Goal: Obtain resource: Download file/media

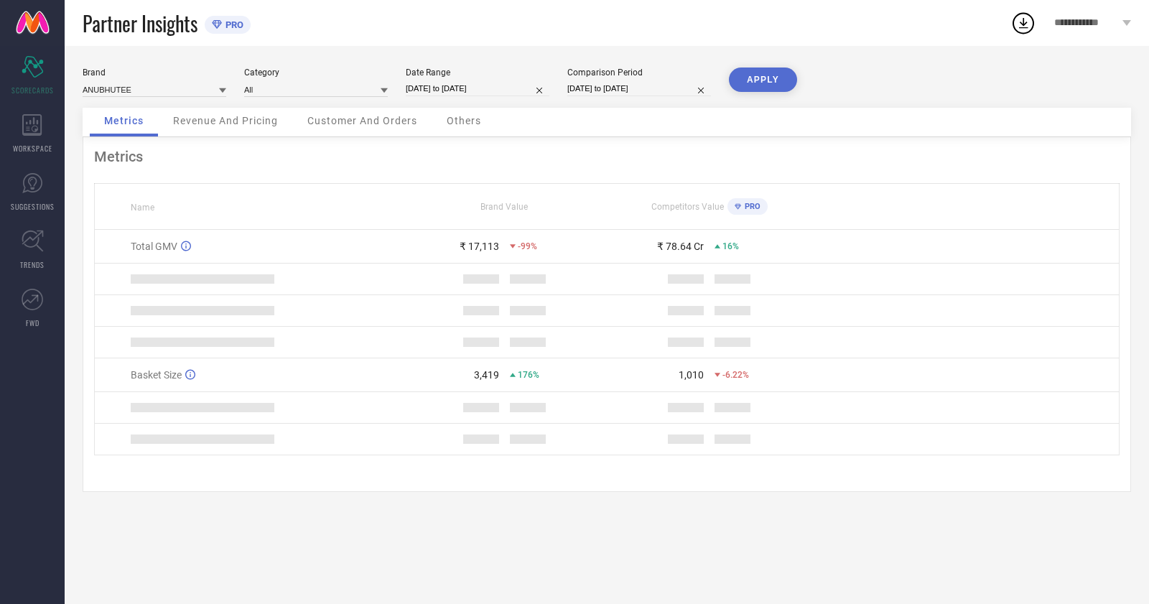
click at [136, 72] on div "Brand" at bounding box center [155, 73] width 144 height 10
click at [142, 83] on input at bounding box center [155, 89] width 144 height 15
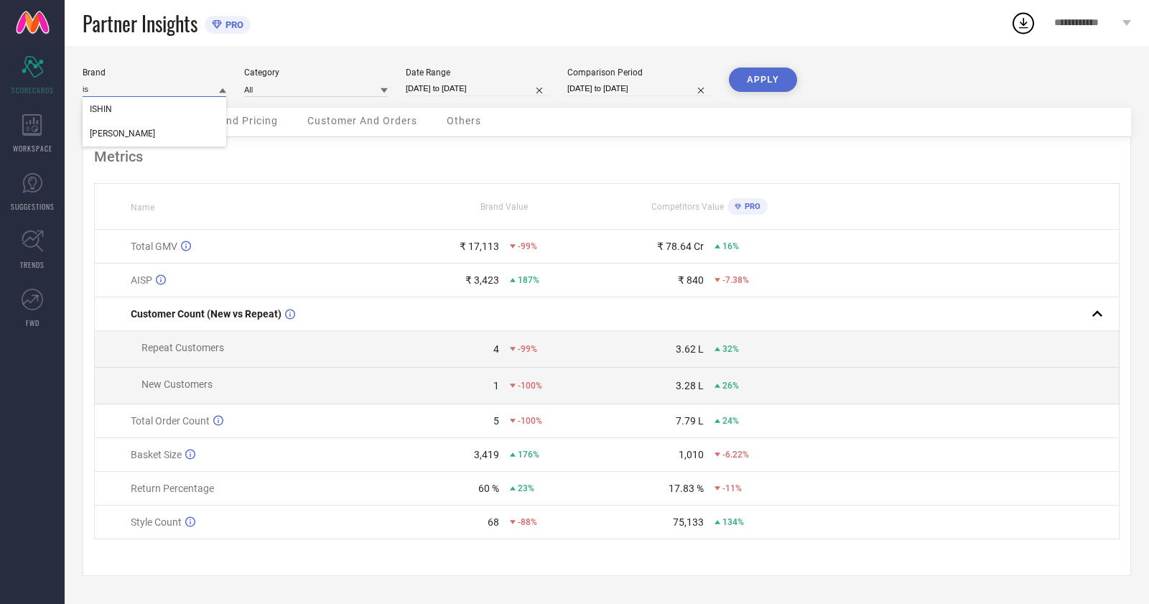
type input "i"
type input "l"
click at [146, 115] on div "LILPICKS" at bounding box center [155, 109] width 144 height 24
type input "All"
click at [40, 141] on div "WORKSPACE" at bounding box center [32, 133] width 65 height 57
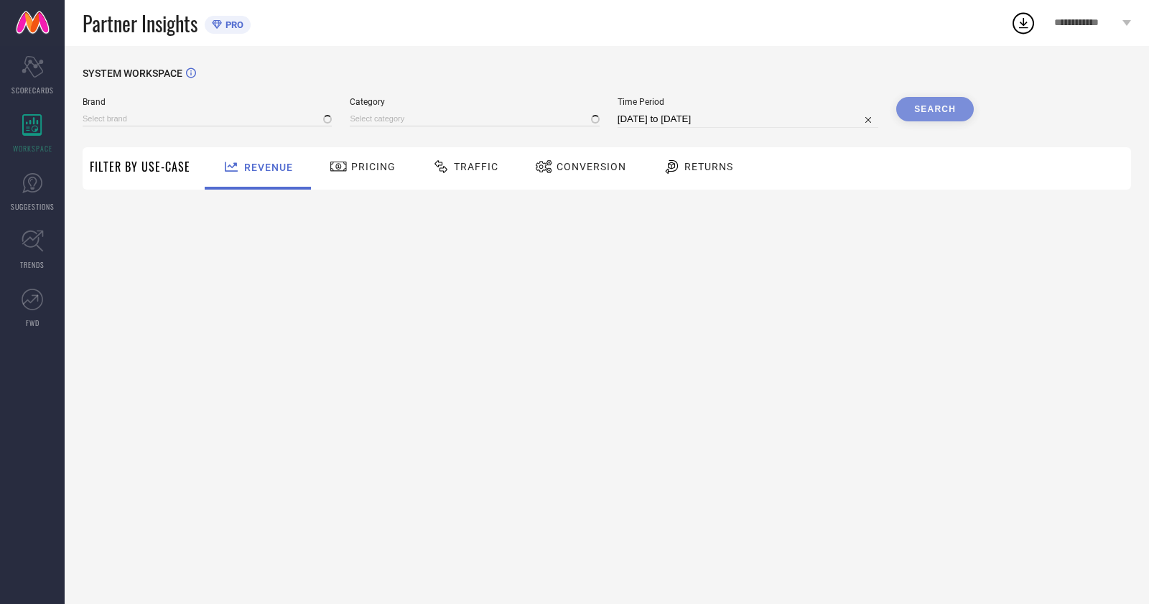
type input "ANUBHUTEE"
type input "All"
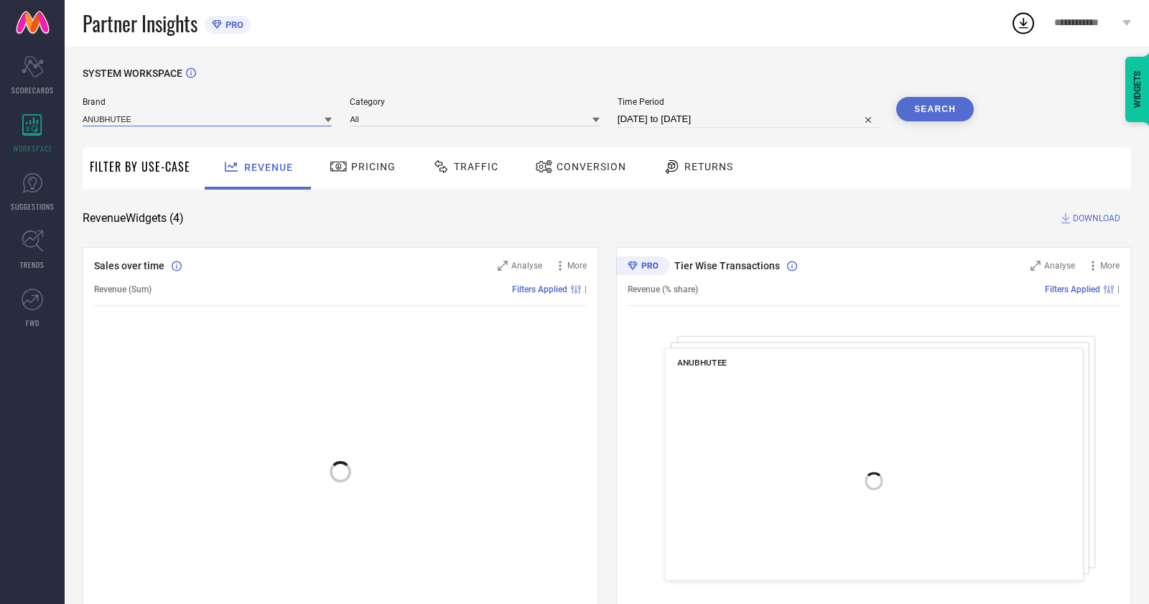
click at [186, 120] on input at bounding box center [207, 118] width 249 height 15
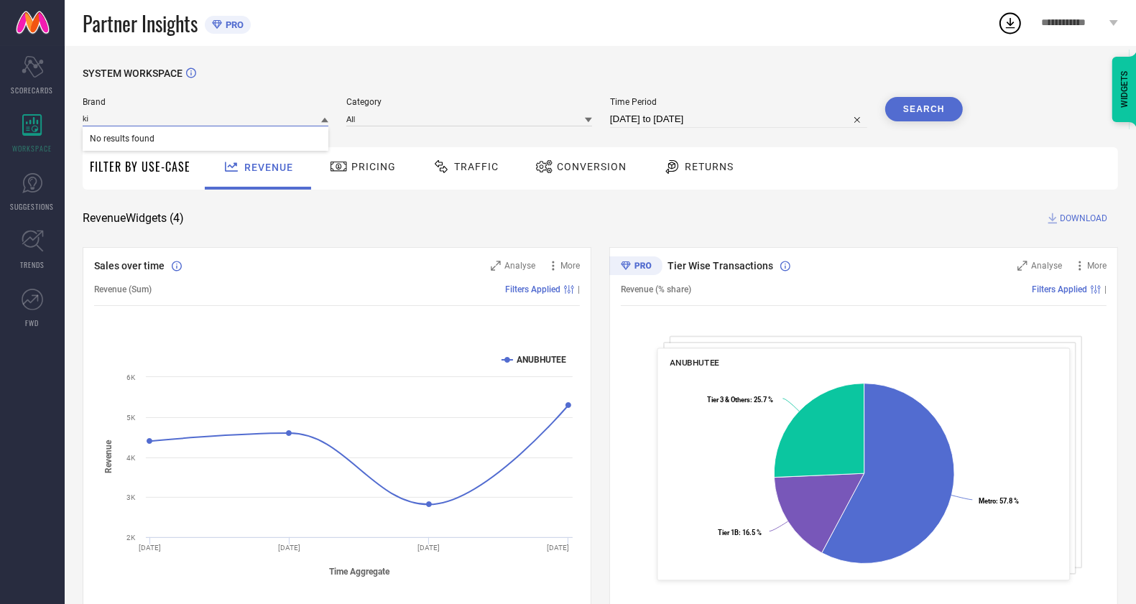
type input "k"
type input "li"
click at [195, 134] on div "LILPICKS" at bounding box center [206, 138] width 246 height 24
click at [396, 124] on input at bounding box center [469, 118] width 246 height 15
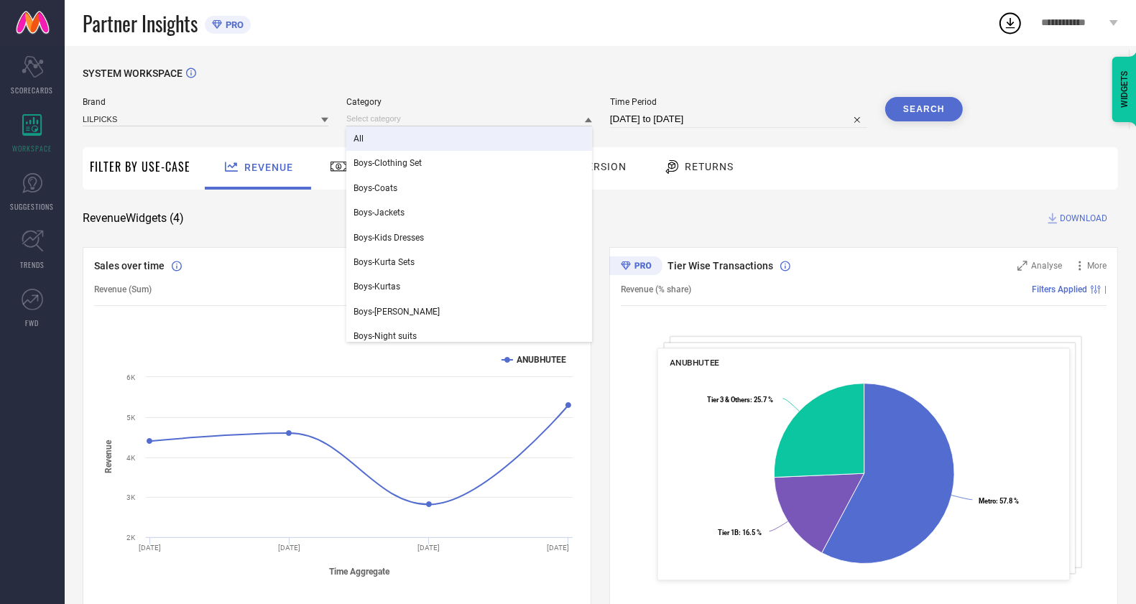
click at [400, 144] on div "All" at bounding box center [469, 138] width 246 height 24
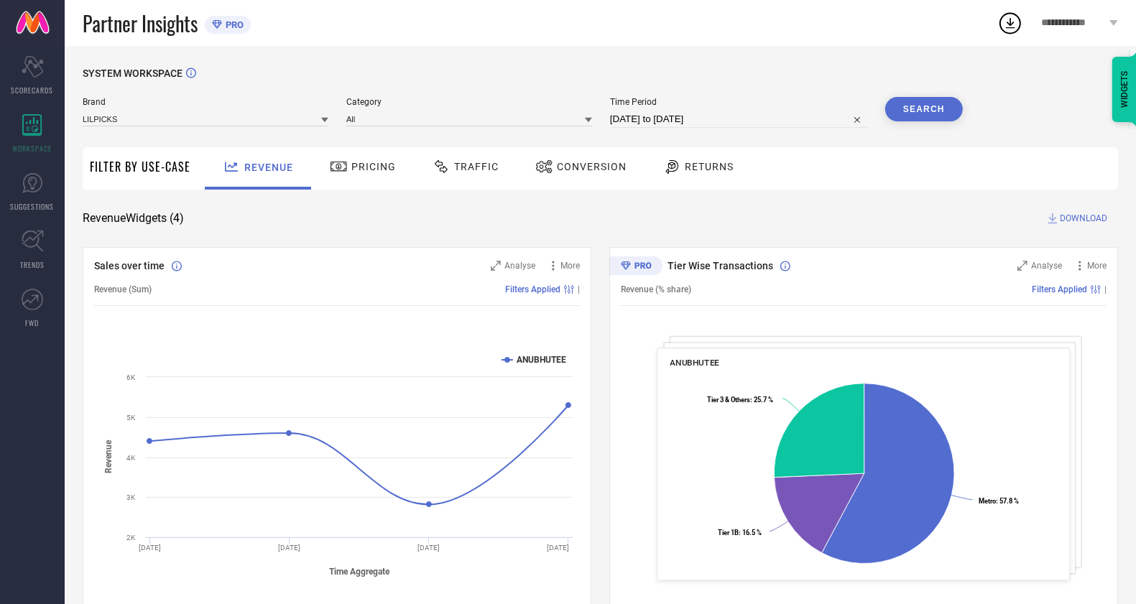
click at [621, 119] on input "[DATE] to [DATE]" at bounding box center [738, 119] width 257 height 17
select select "6"
select select "2025"
select select "7"
select select "2025"
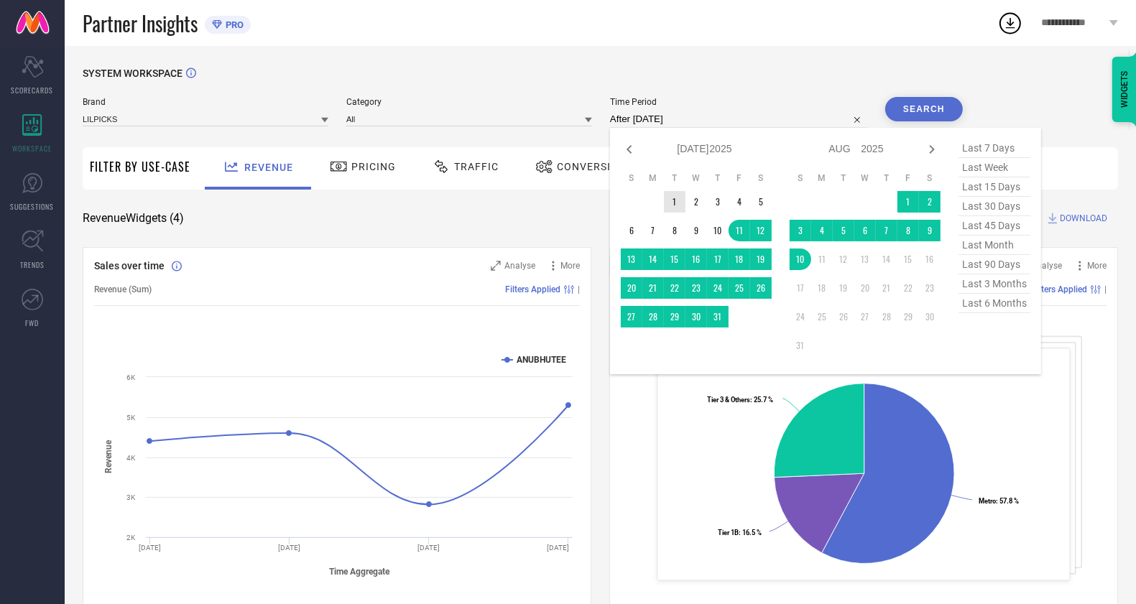
click at [672, 201] on td "1" at bounding box center [675, 202] width 22 height 22
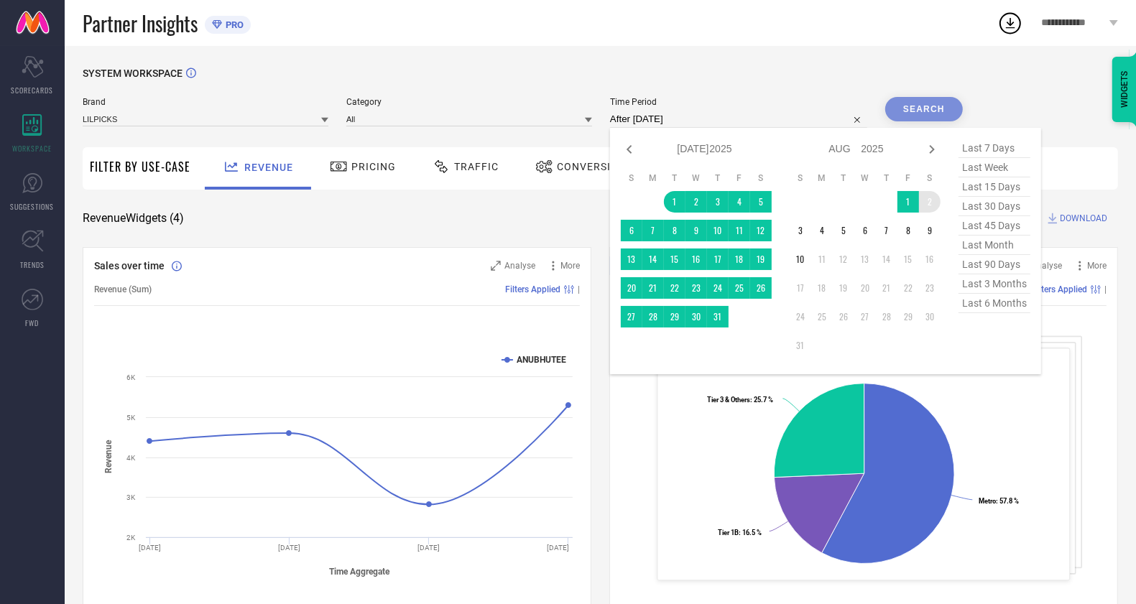
type input "[DATE] to [DATE]"
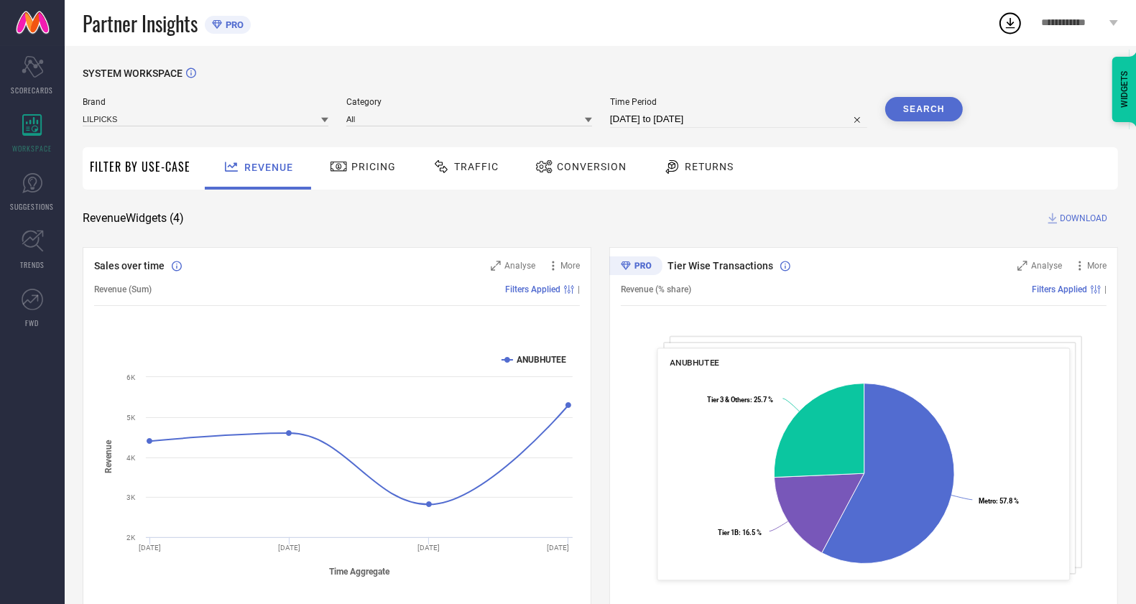
select select "6"
select select "2025"
select select "7"
select select "2025"
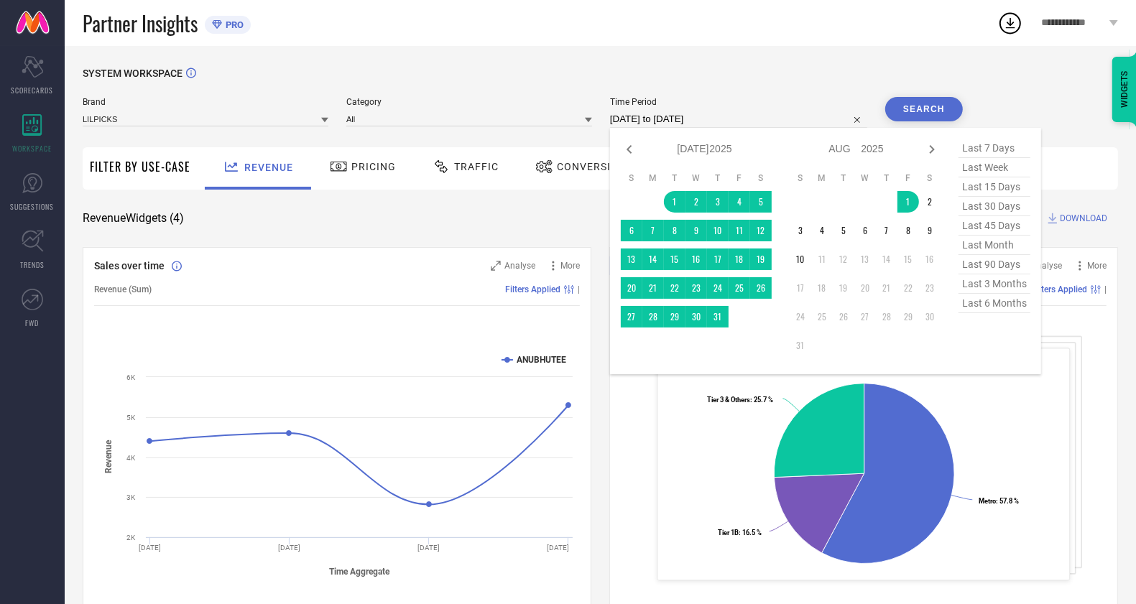
click at [702, 119] on input "[DATE] to [DATE]" at bounding box center [738, 119] width 257 height 17
click at [804, 266] on td "10" at bounding box center [800, 260] width 22 height 22
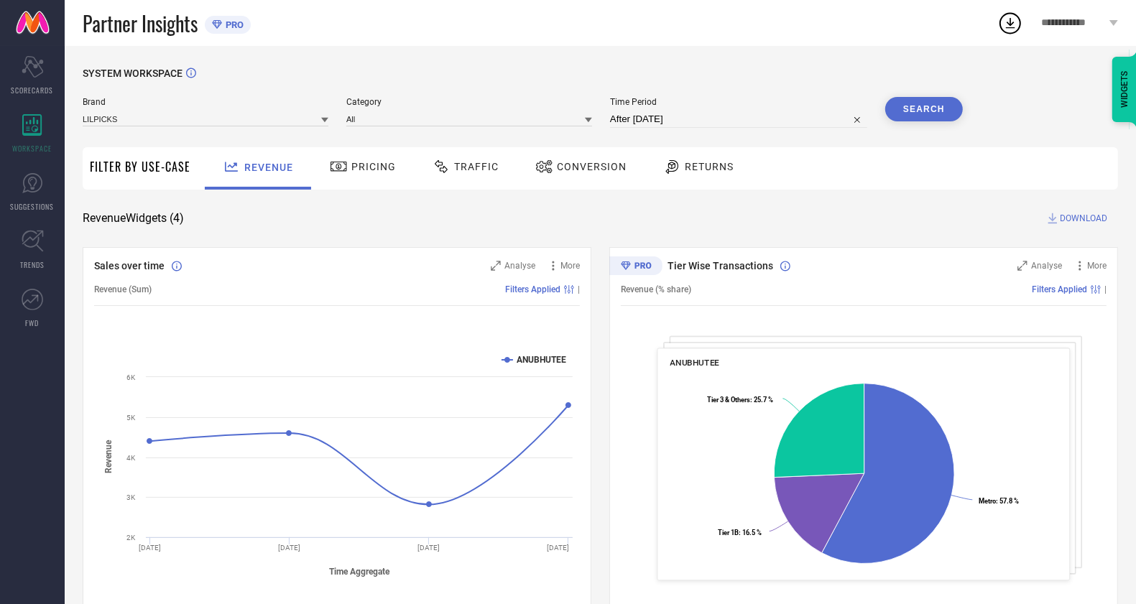
type input "[DATE] to [DATE]"
click at [746, 118] on input "[DATE] to [DATE]" at bounding box center [738, 119] width 257 height 17
select select "7"
select select "2025"
select select "8"
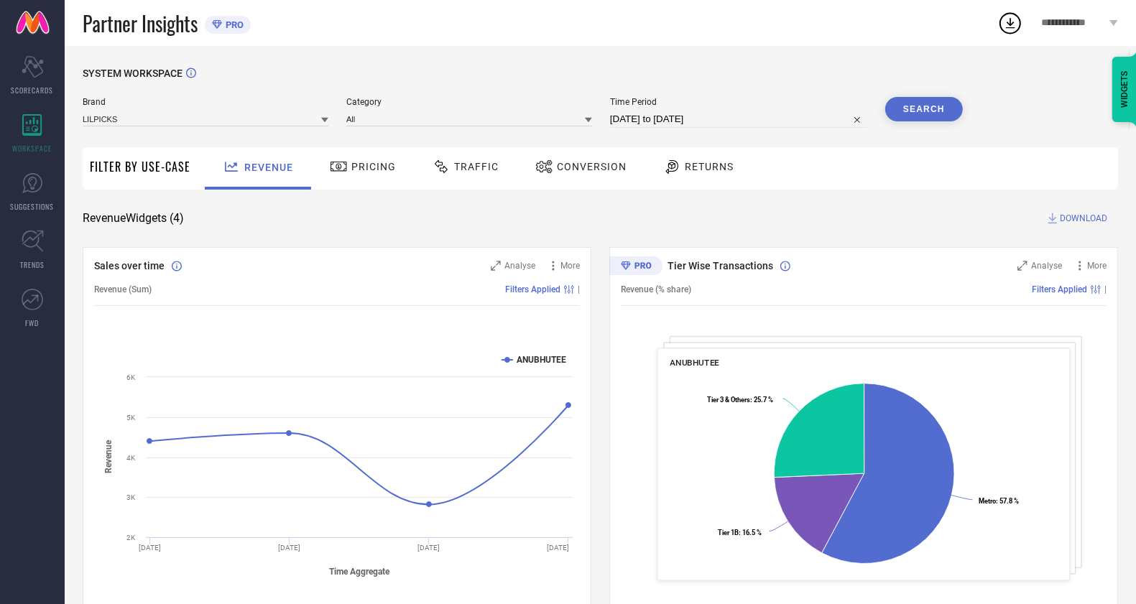
select select "2025"
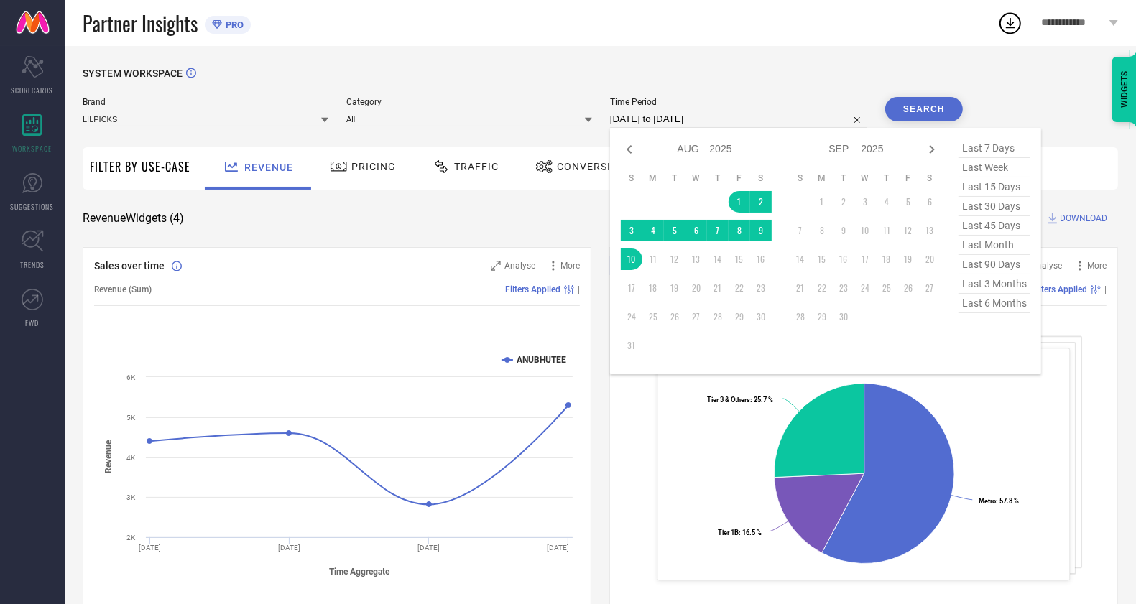
click at [929, 108] on button "Search" at bounding box center [924, 109] width 78 height 24
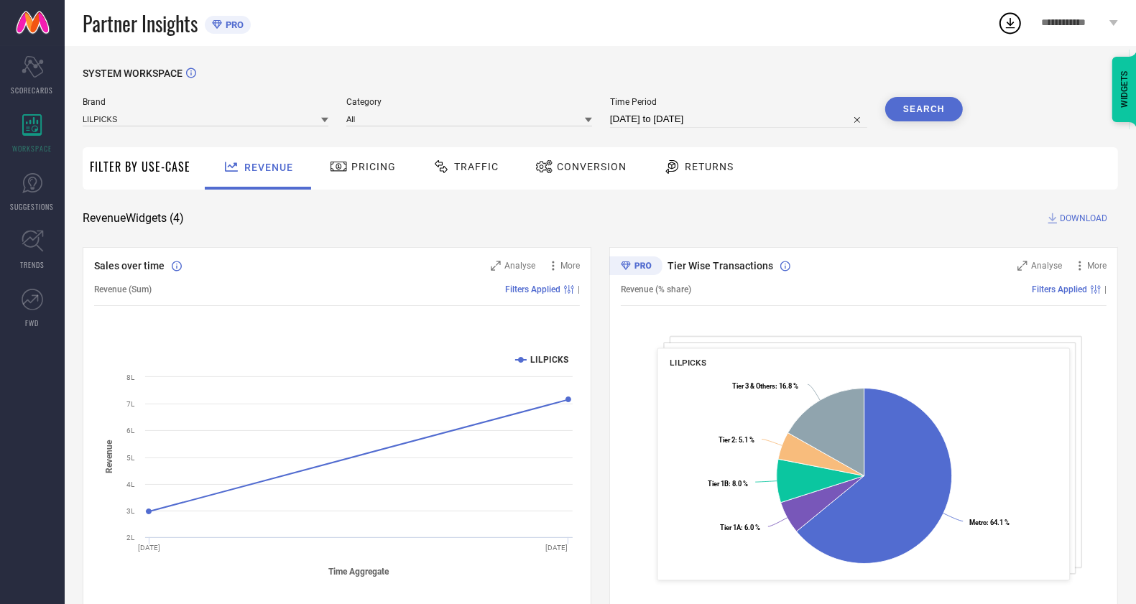
click at [553, 175] on div "Conversion" at bounding box center [581, 166] width 98 height 24
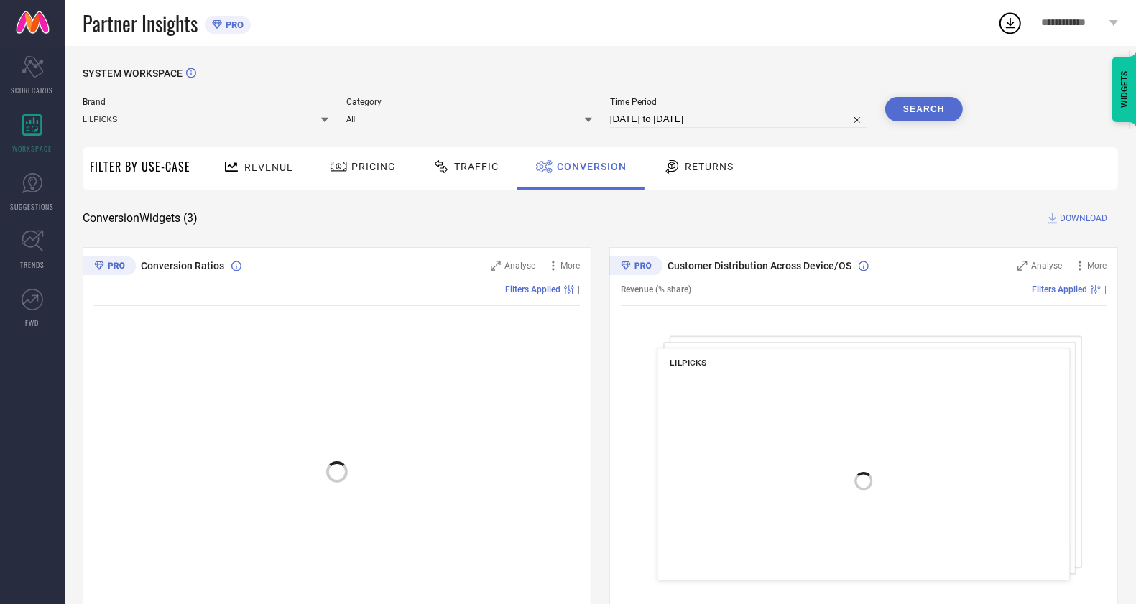
select select "7"
select select "2025"
select select "8"
select select "2025"
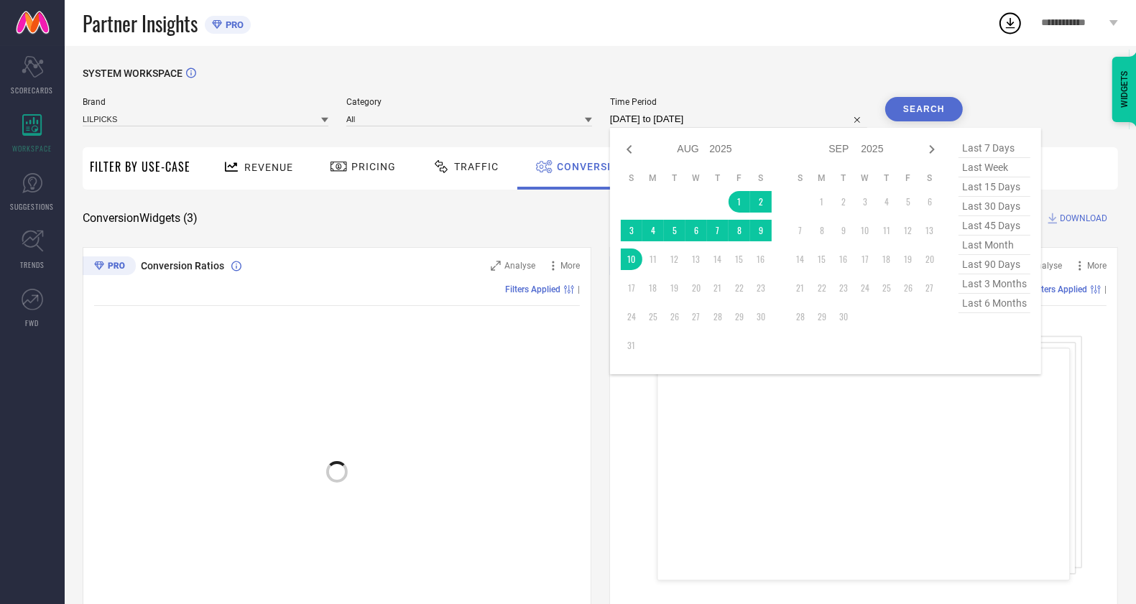
click at [697, 121] on input "[DATE] to [DATE]" at bounding box center [738, 119] width 257 height 17
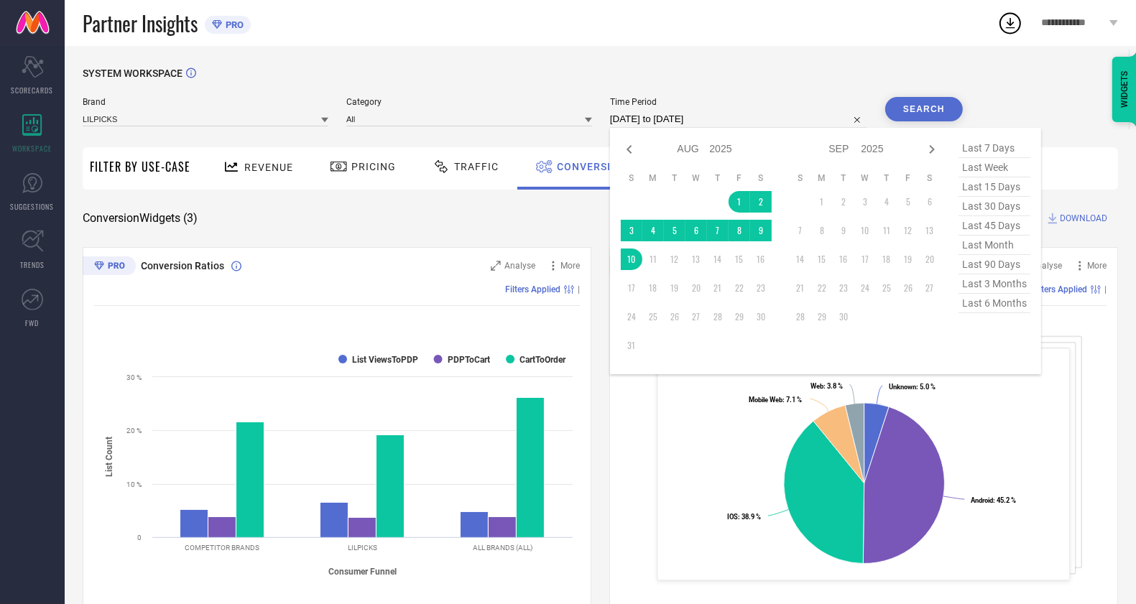
click at [925, 105] on button "Search" at bounding box center [924, 109] width 78 height 24
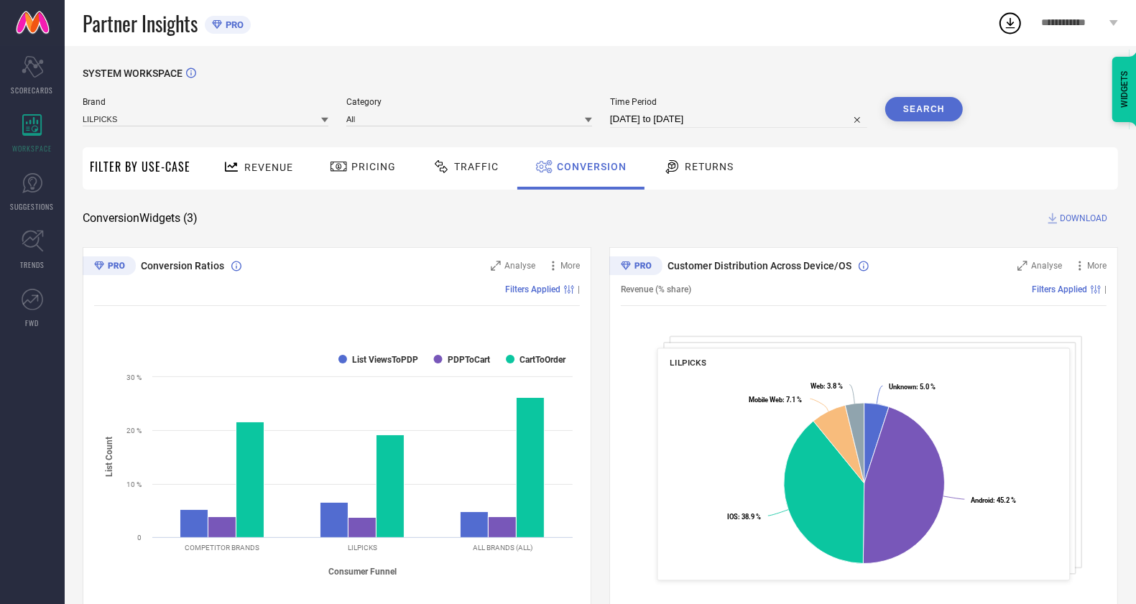
click at [1064, 214] on span "DOWNLOAD" at bounding box center [1082, 218] width 47 height 14
click at [1014, 21] on icon at bounding box center [1010, 23] width 26 height 26
click at [850, 251] on div "Customer Distribution Across Device/OS Analyse More Revenue (% share) Filters A…" at bounding box center [863, 426] width 509 height 359
click at [209, 124] on input at bounding box center [206, 118] width 246 height 15
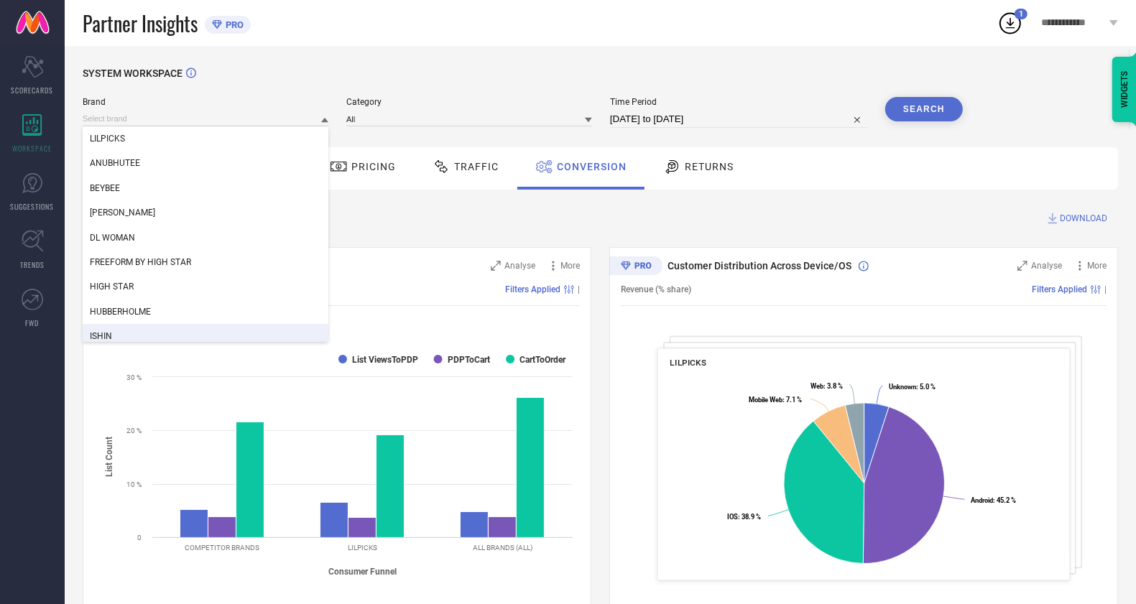
click at [139, 333] on div "ISHIN" at bounding box center [206, 336] width 246 height 24
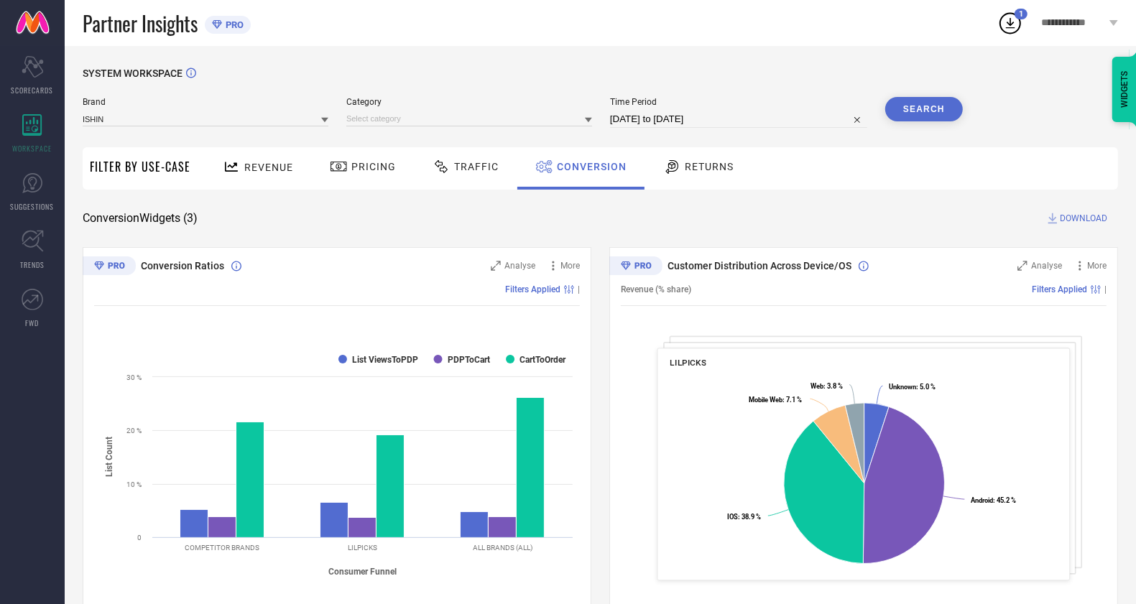
click at [410, 110] on div "Category" at bounding box center [469, 112] width 246 height 31
click at [417, 119] on input at bounding box center [469, 118] width 246 height 15
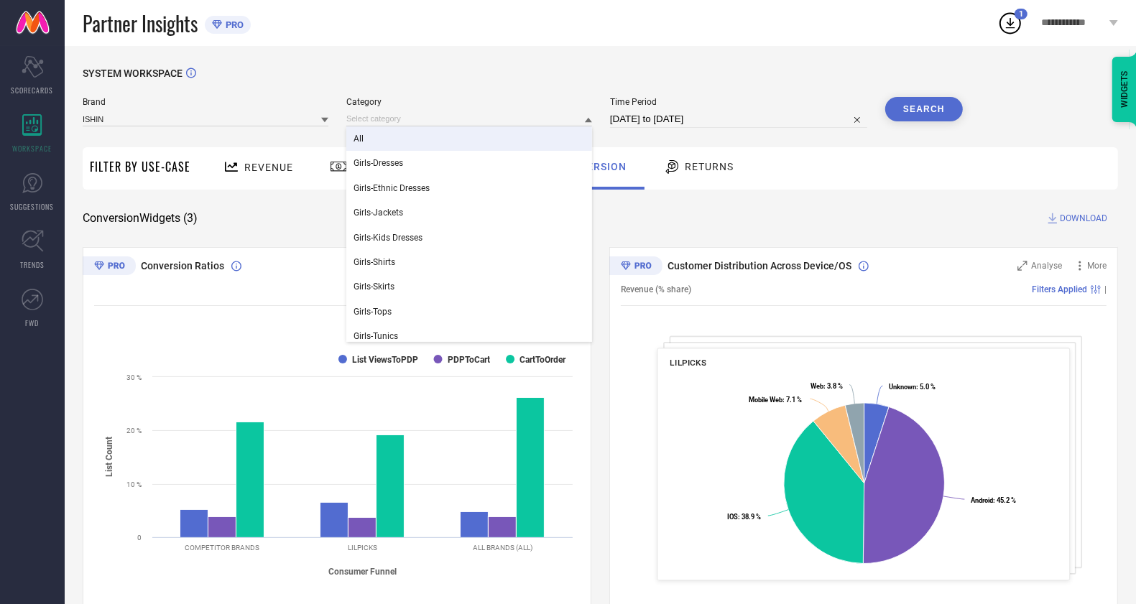
click at [426, 129] on div "All" at bounding box center [469, 138] width 246 height 24
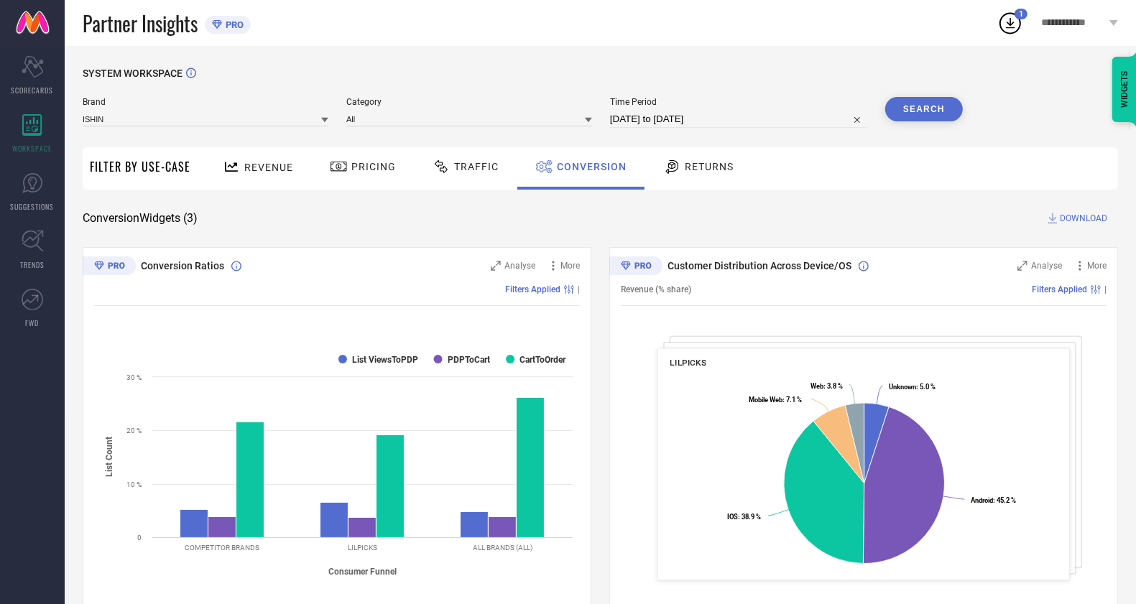
click at [659, 119] on input "[DATE] to [DATE]" at bounding box center [738, 119] width 257 height 17
select select "7"
select select "2025"
select select "8"
select select "2025"
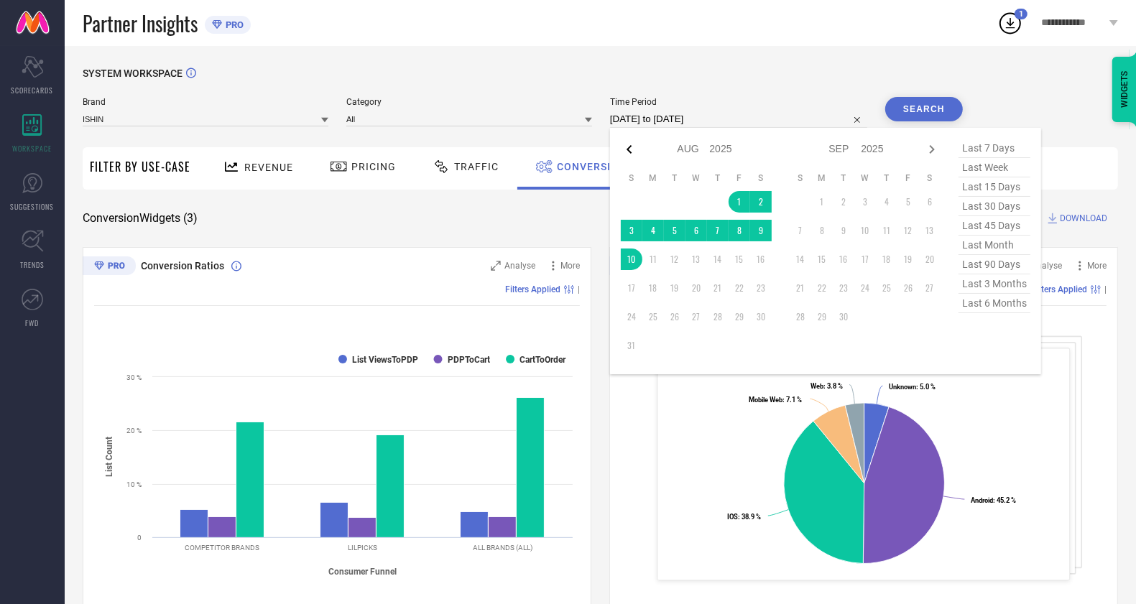
click at [621, 154] on icon at bounding box center [629, 149] width 17 height 17
select select "6"
select select "2025"
select select "7"
select select "2025"
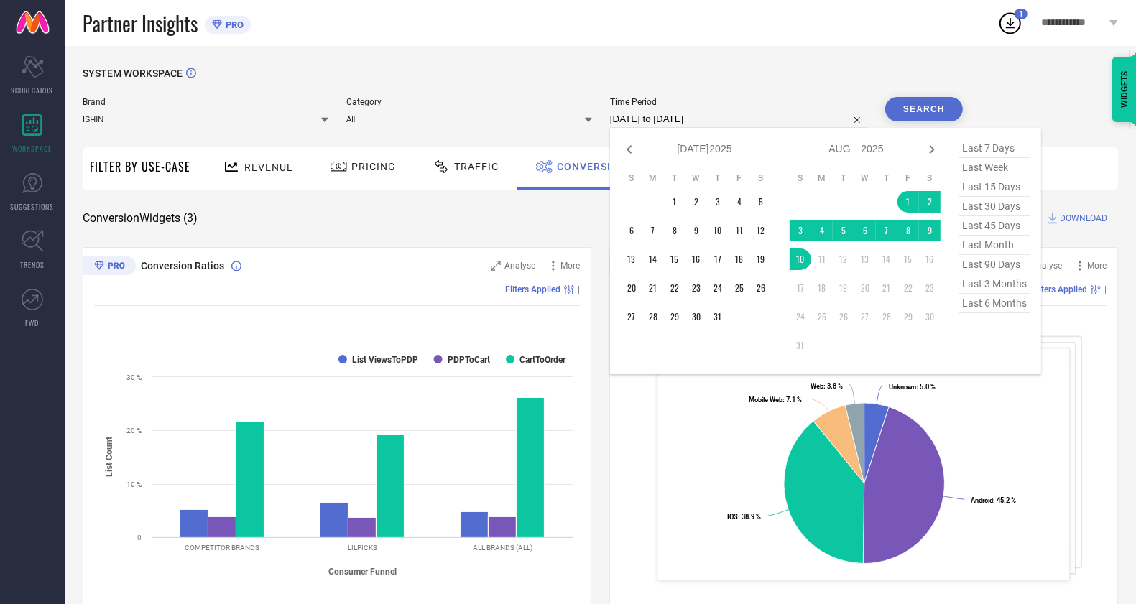
click at [621, 154] on icon at bounding box center [629, 149] width 17 height 17
select select "4"
select select "2025"
select select "5"
select select "2025"
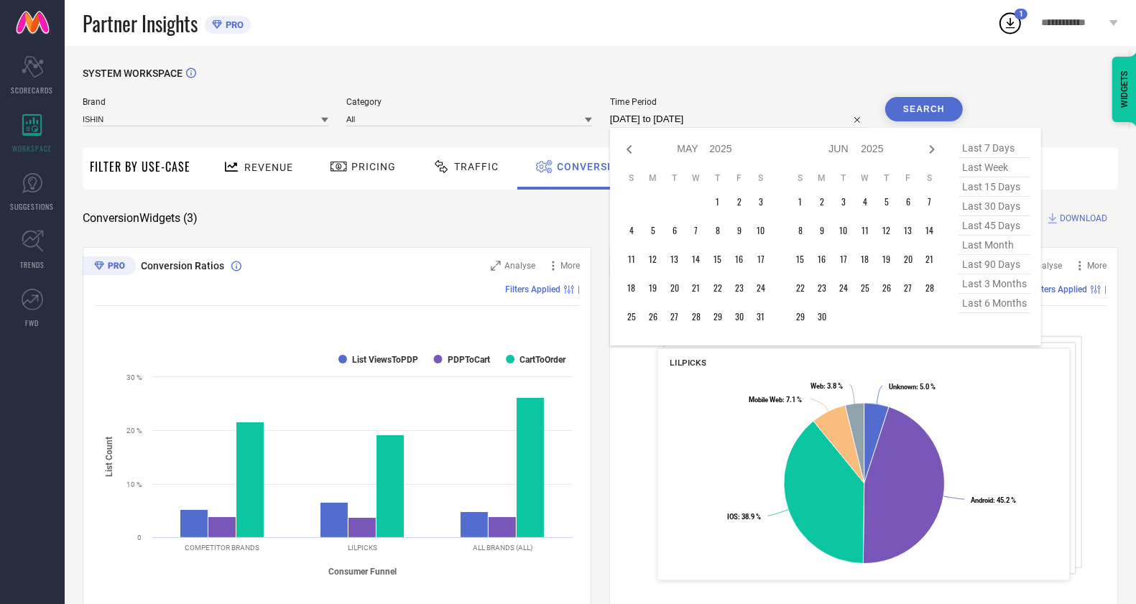
click at [621, 154] on icon at bounding box center [629, 149] width 17 height 17
select select "3"
select select "2025"
select select "4"
select select "2025"
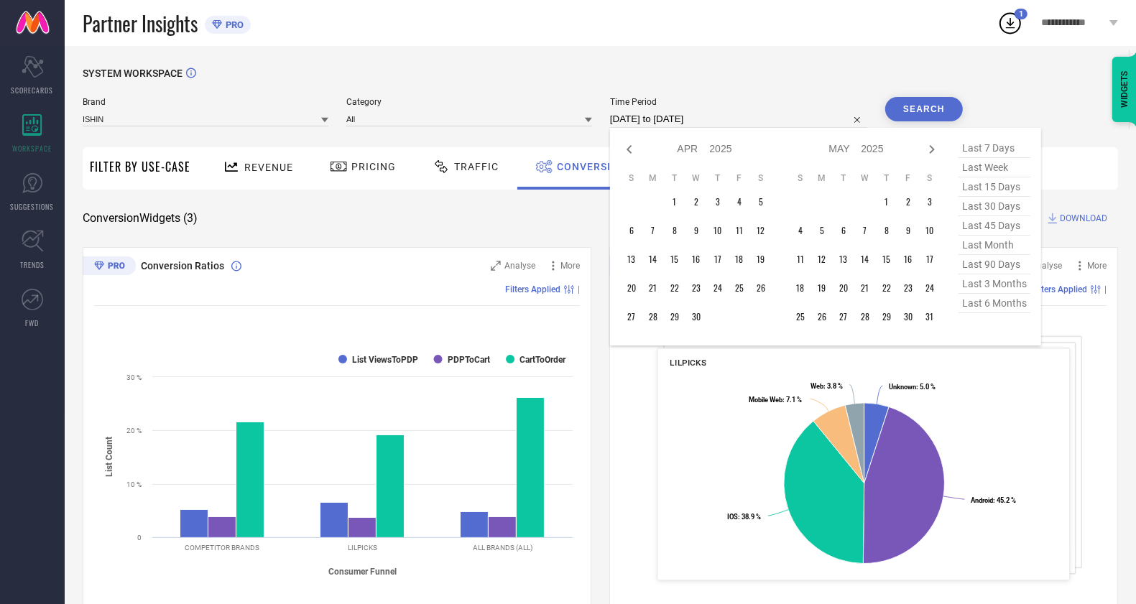
click at [621, 154] on icon at bounding box center [629, 149] width 17 height 17
select select "2"
select select "2025"
select select "3"
select select "2025"
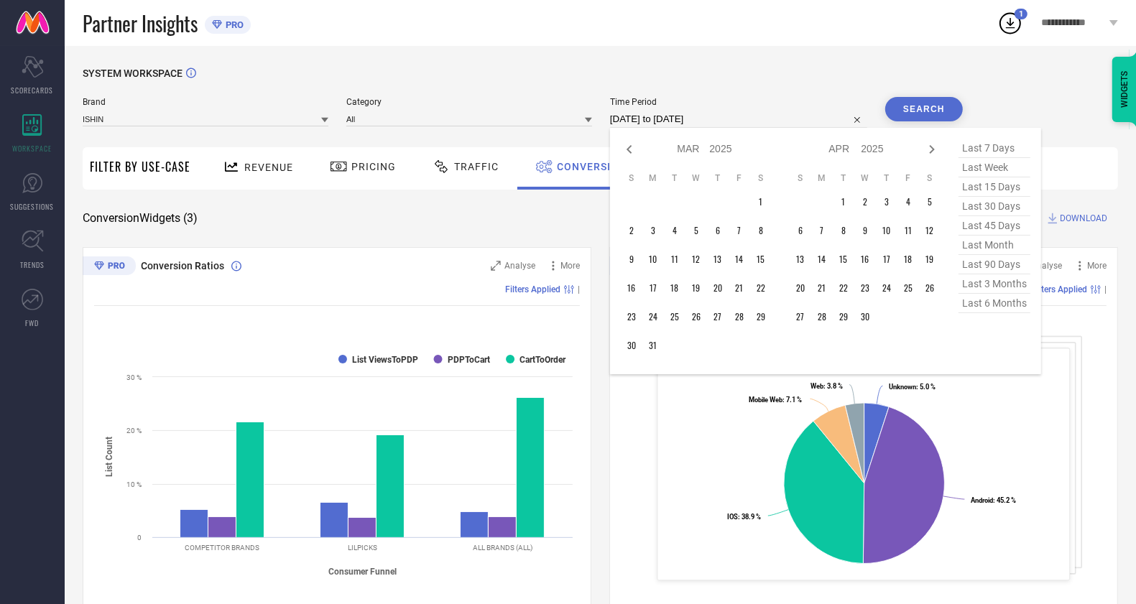
click at [621, 154] on icon at bounding box center [629, 149] width 17 height 17
select select "1"
select select "2025"
select select "2"
select select "2025"
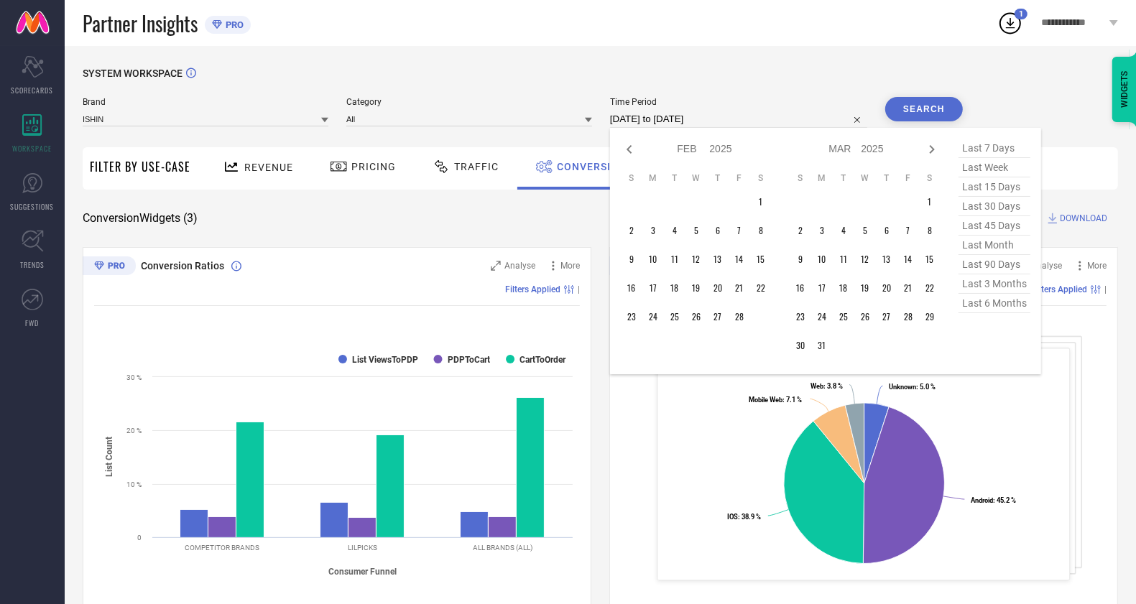
click at [621, 154] on icon at bounding box center [629, 149] width 17 height 17
select select "2025"
select select "1"
select select "2025"
click at [621, 154] on icon at bounding box center [629, 149] width 17 height 17
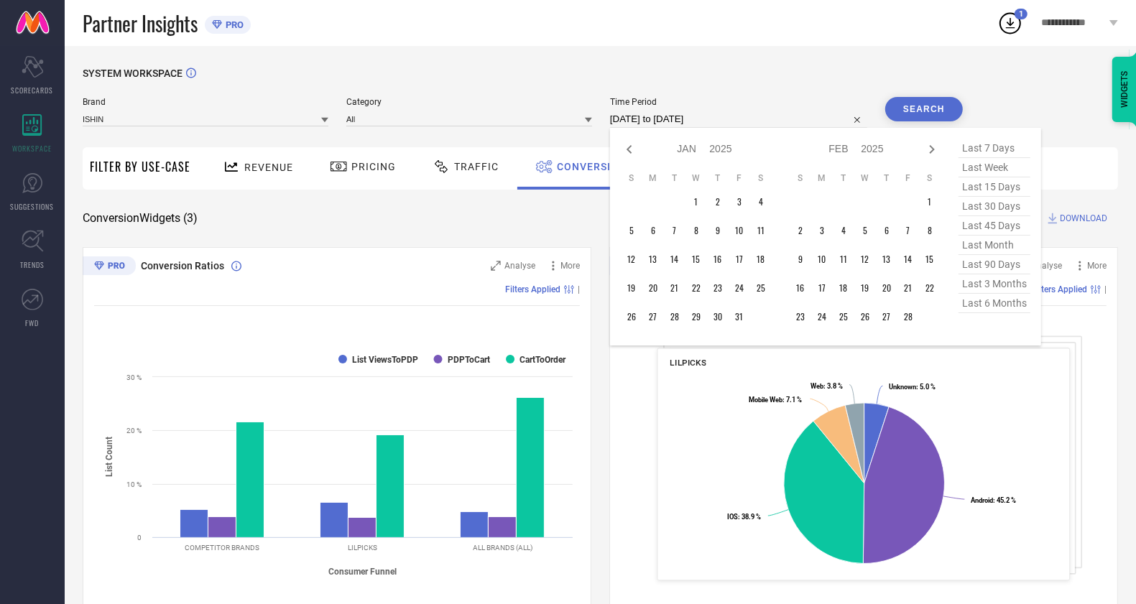
select select "11"
select select "2024"
select select "2025"
click at [621, 154] on icon at bounding box center [629, 149] width 17 height 17
select select "10"
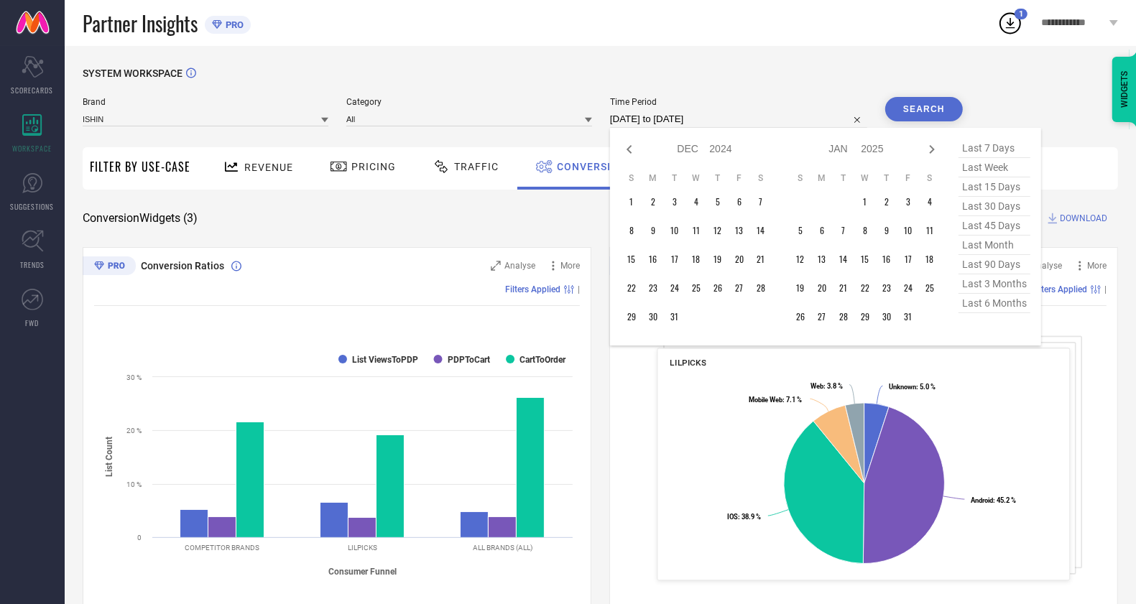
select select "2024"
select select "11"
select select "2024"
click at [621, 154] on icon at bounding box center [629, 149] width 17 height 17
select select "9"
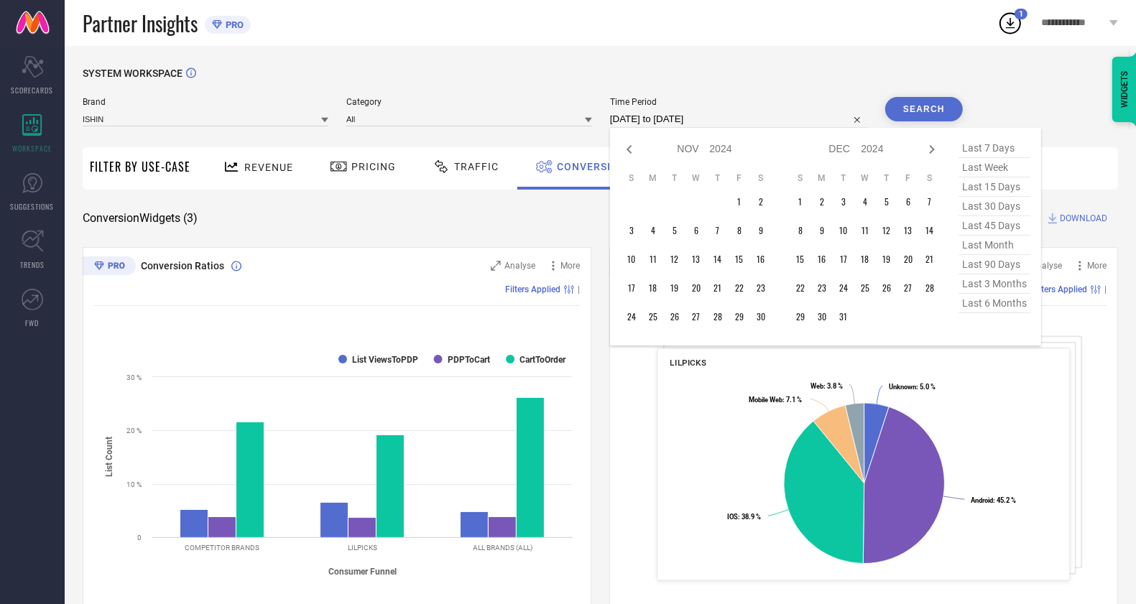
select select "2024"
select select "10"
select select "2024"
click at [621, 154] on icon at bounding box center [629, 149] width 17 height 17
select select "8"
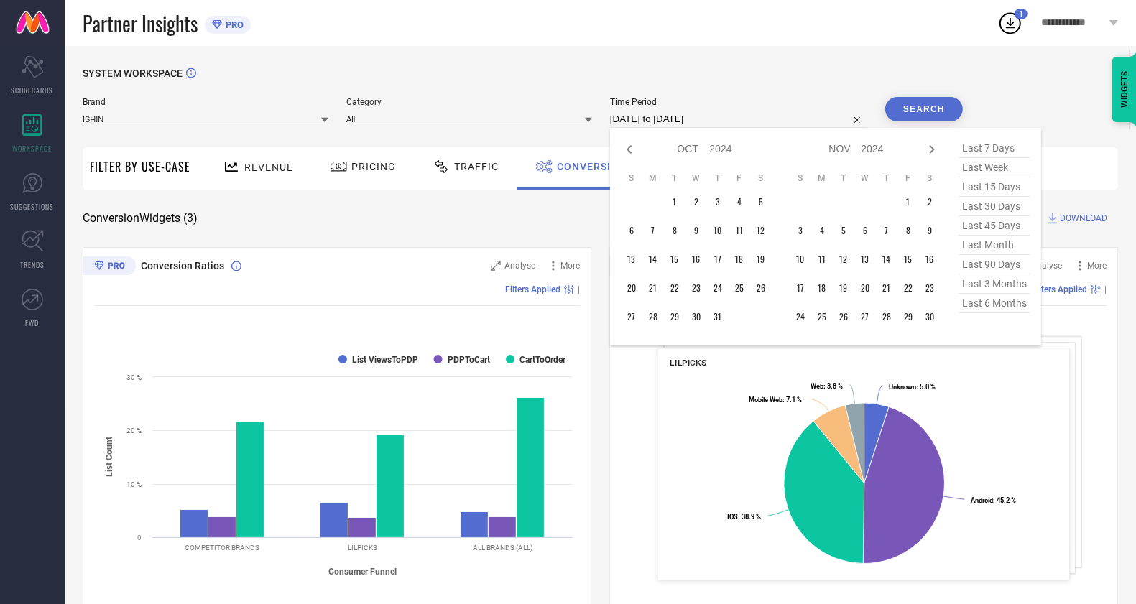
select select "2024"
select select "9"
select select "2024"
click at [621, 154] on icon at bounding box center [629, 149] width 17 height 17
select select "7"
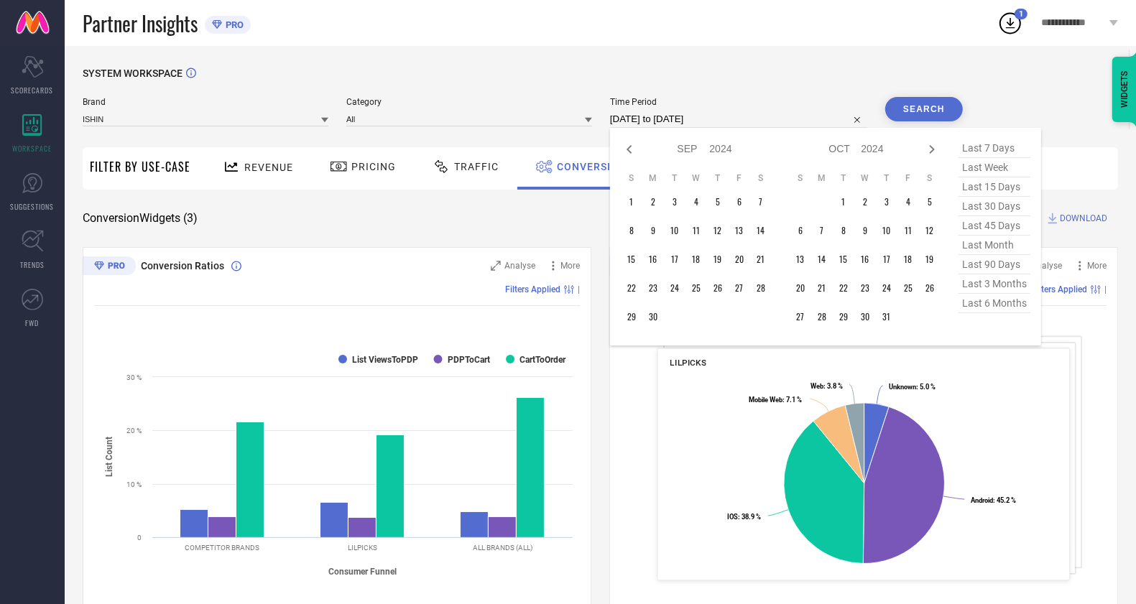
select select "2024"
select select "8"
select select "2024"
click at [760, 259] on td "17" at bounding box center [761, 260] width 22 height 22
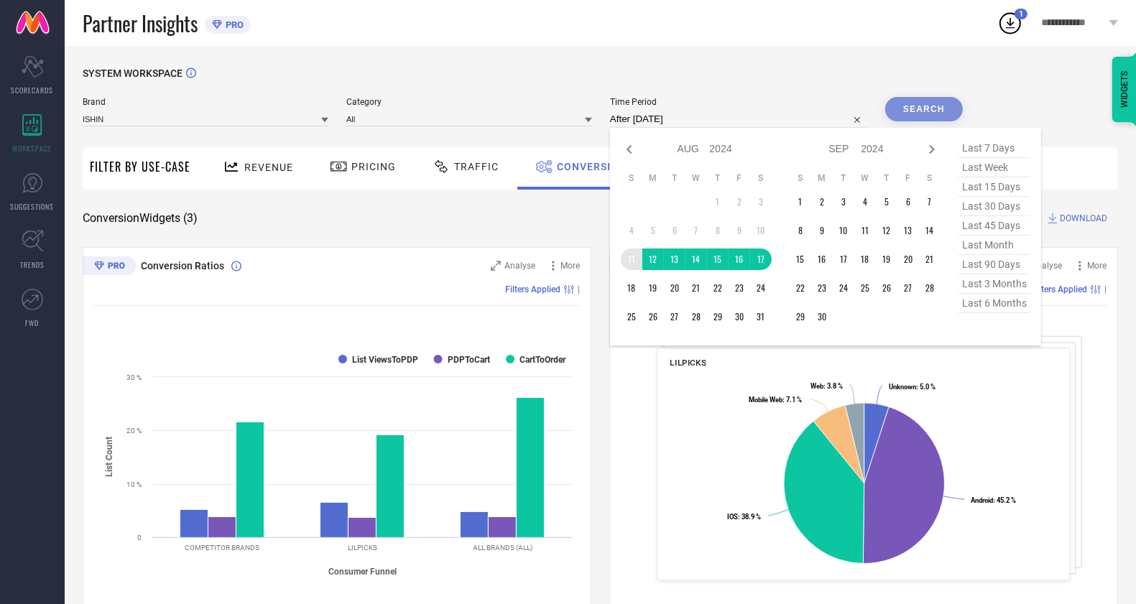
type input "[DATE] to [DATE]"
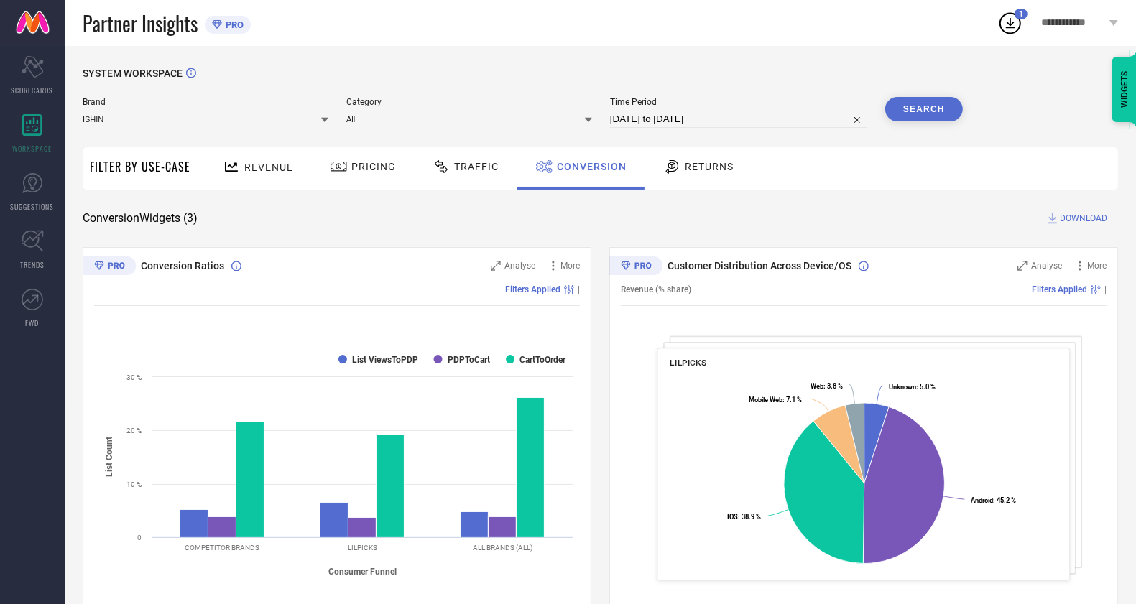
click at [714, 110] on div "Time Period [DATE] to [DATE]" at bounding box center [738, 112] width 257 height 31
click at [738, 119] on input "[DATE] to [DATE]" at bounding box center [738, 119] width 257 height 17
select select "7"
select select "2024"
select select "8"
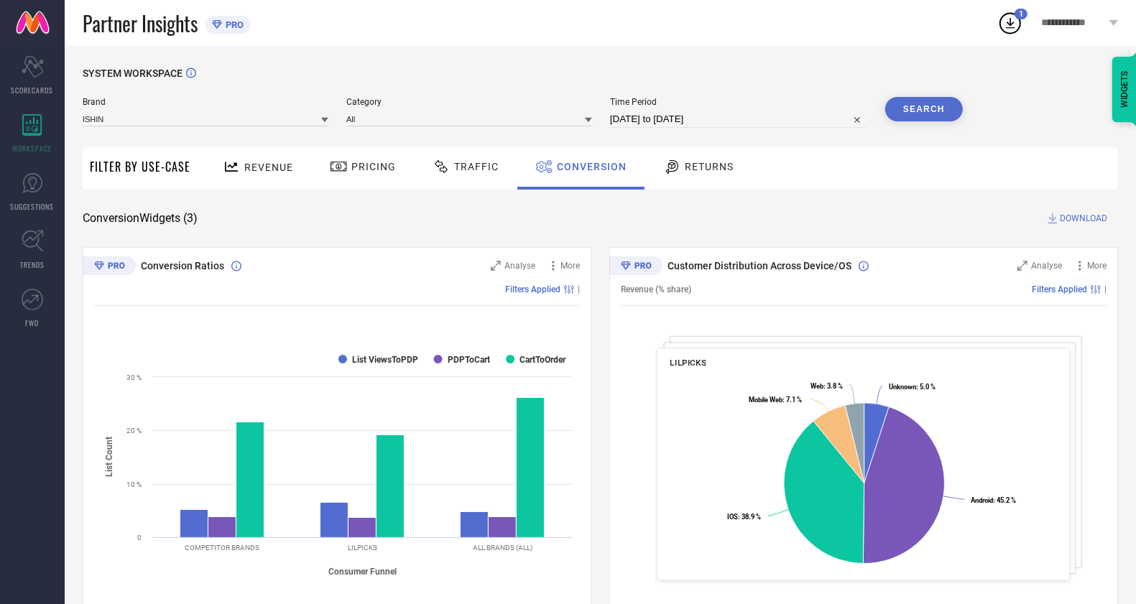
select select "2024"
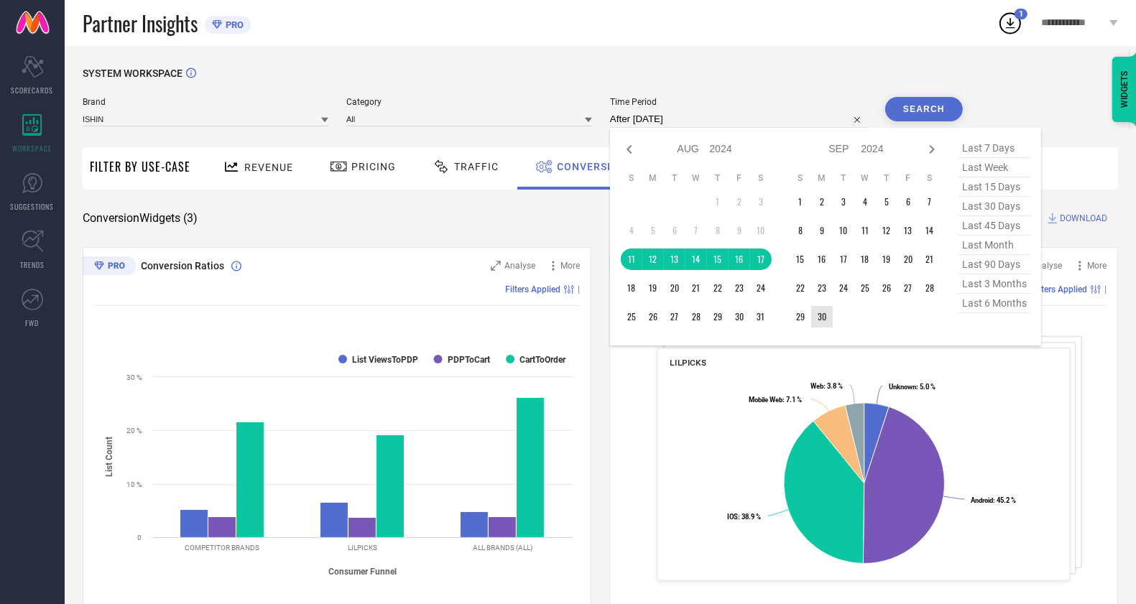
click at [825, 323] on td "30" at bounding box center [822, 317] width 22 height 22
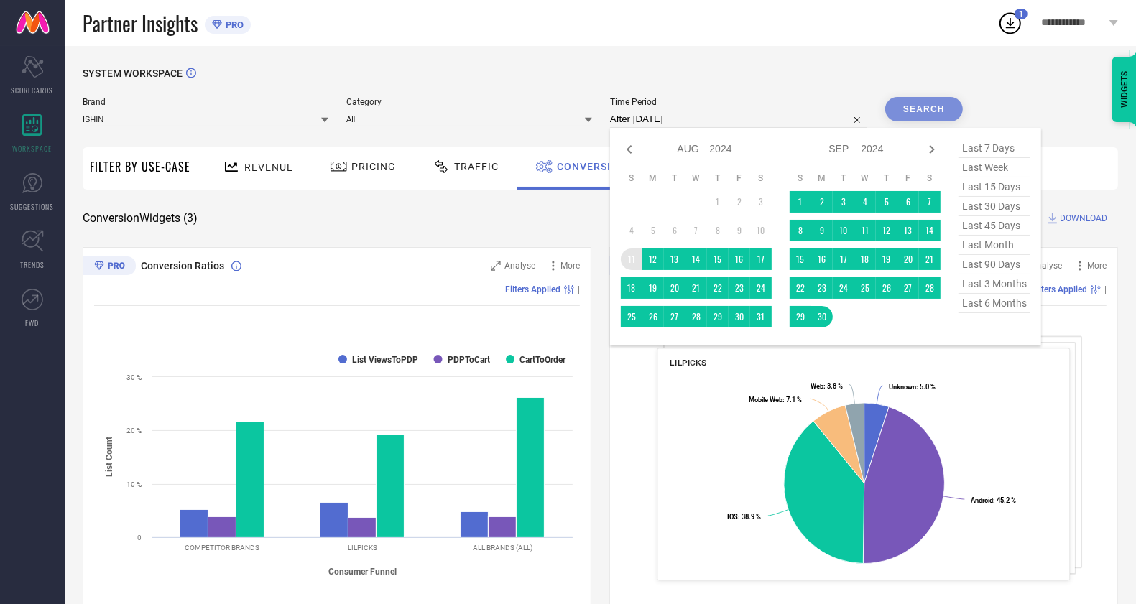
type input "[DATE] to [DATE]"
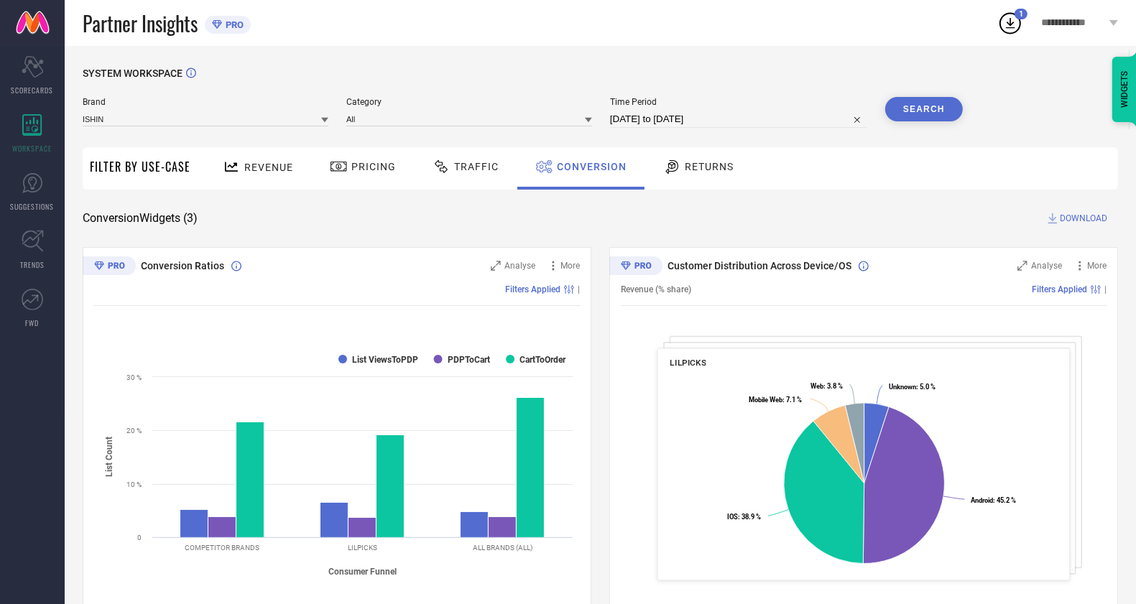
click at [928, 111] on button "Search" at bounding box center [924, 109] width 78 height 24
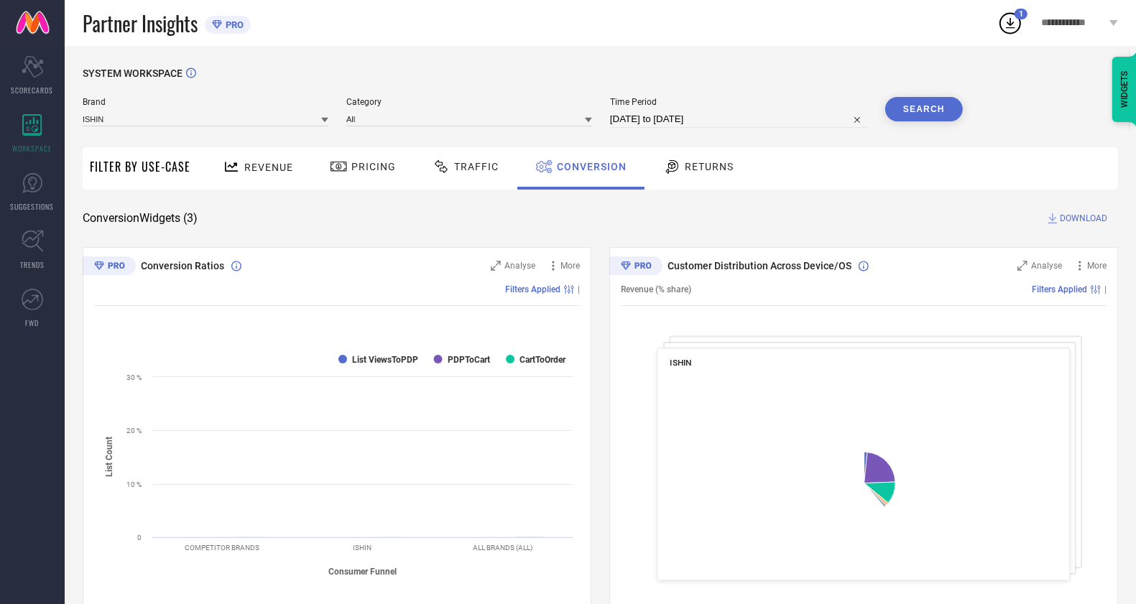
click at [1095, 212] on span "DOWNLOAD" at bounding box center [1082, 218] width 47 height 14
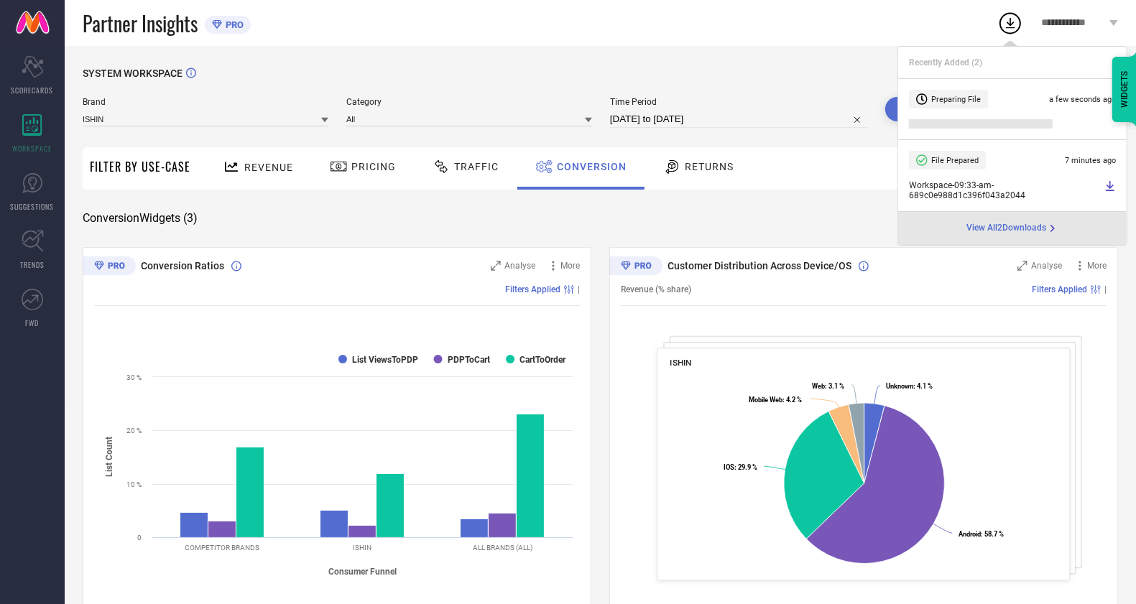
click at [1000, 230] on span "View All 2 Downloads" at bounding box center [1007, 228] width 80 height 11
